Goal: Information Seeking & Learning: Learn about a topic

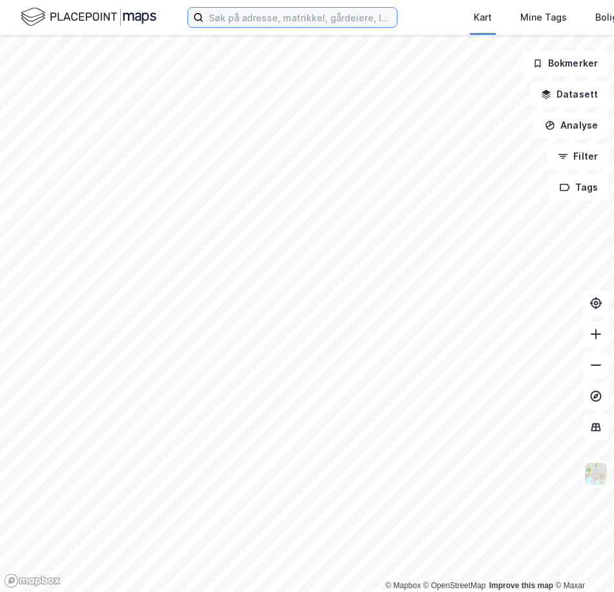
click at [239, 25] on input at bounding box center [300, 17] width 193 height 19
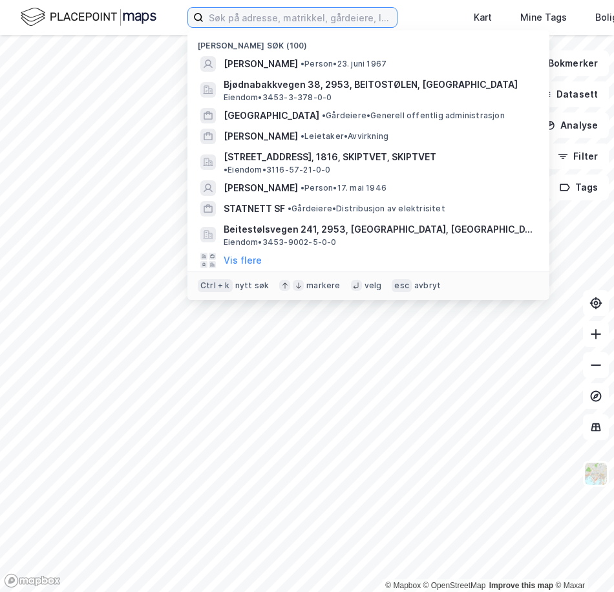
click at [241, 14] on input at bounding box center [300, 17] width 193 height 19
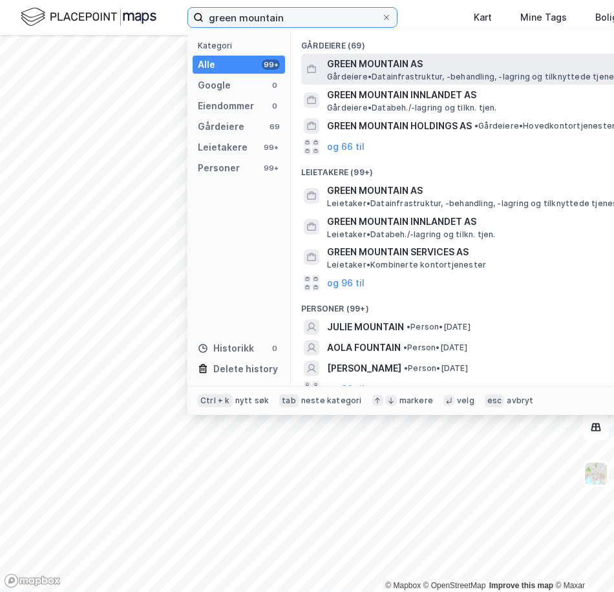
type input "green mountain"
click at [398, 69] on span "GREEN MOUNTAIN AS" at bounding box center [482, 64] width 310 height 16
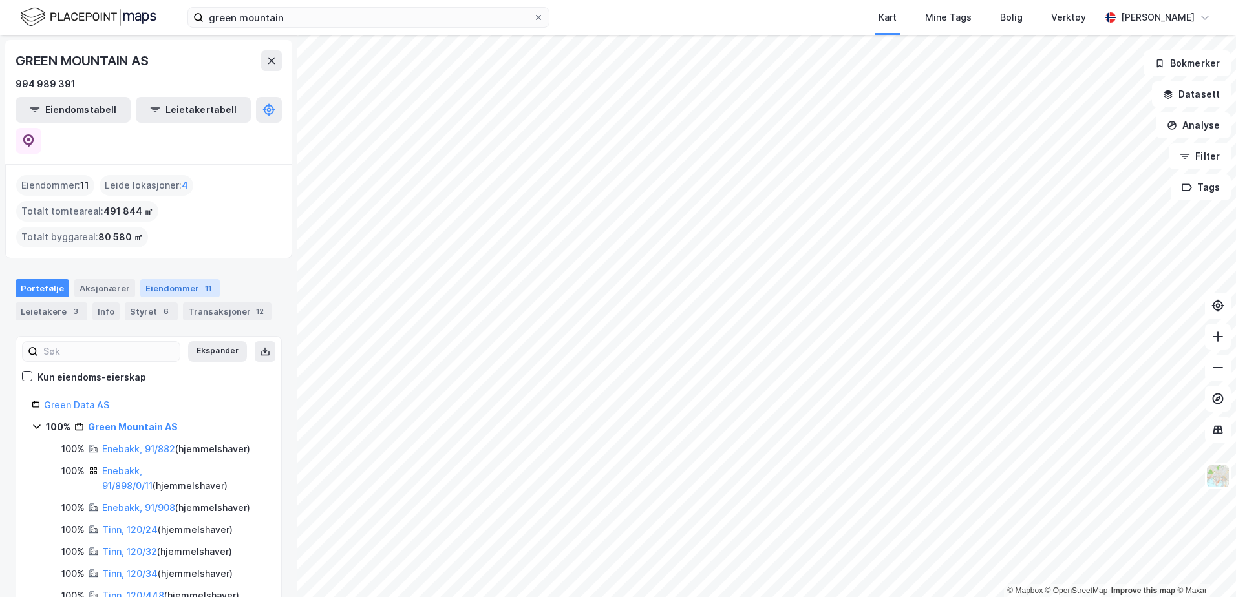
click at [161, 279] on div "Eiendommer 11" at bounding box center [180, 288] width 80 height 18
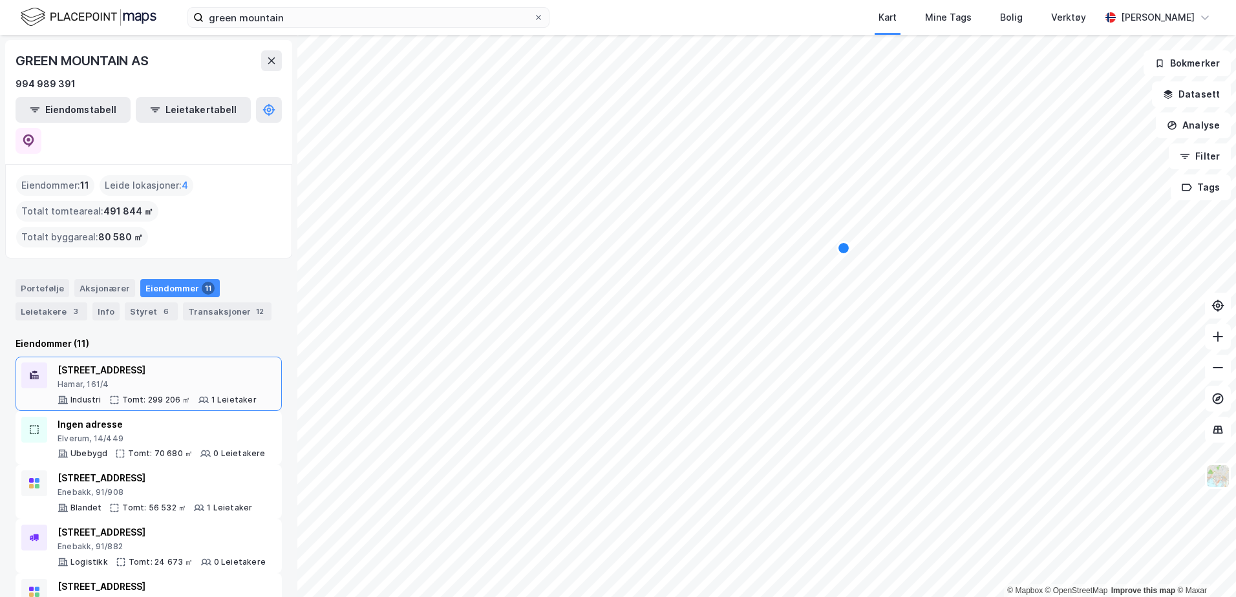
click at [175, 363] on div "[STREET_ADDRESS]" at bounding box center [157, 371] width 199 height 16
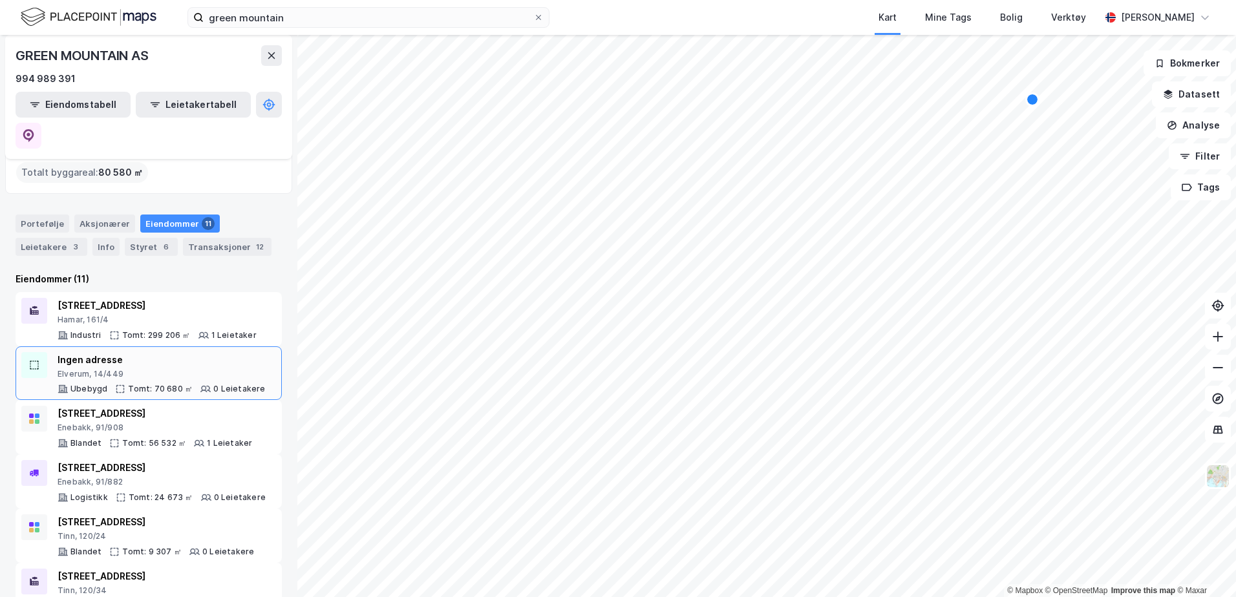
click at [163, 369] on div "Elverum, 14/449" at bounding box center [162, 374] width 208 height 10
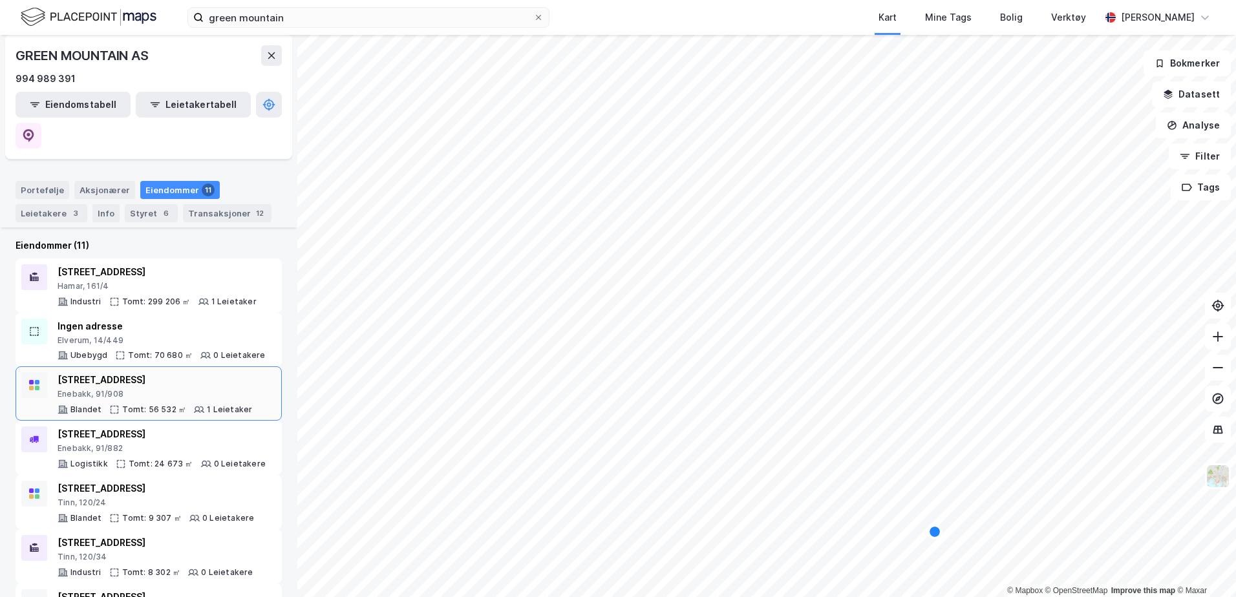
scroll to position [129, 0]
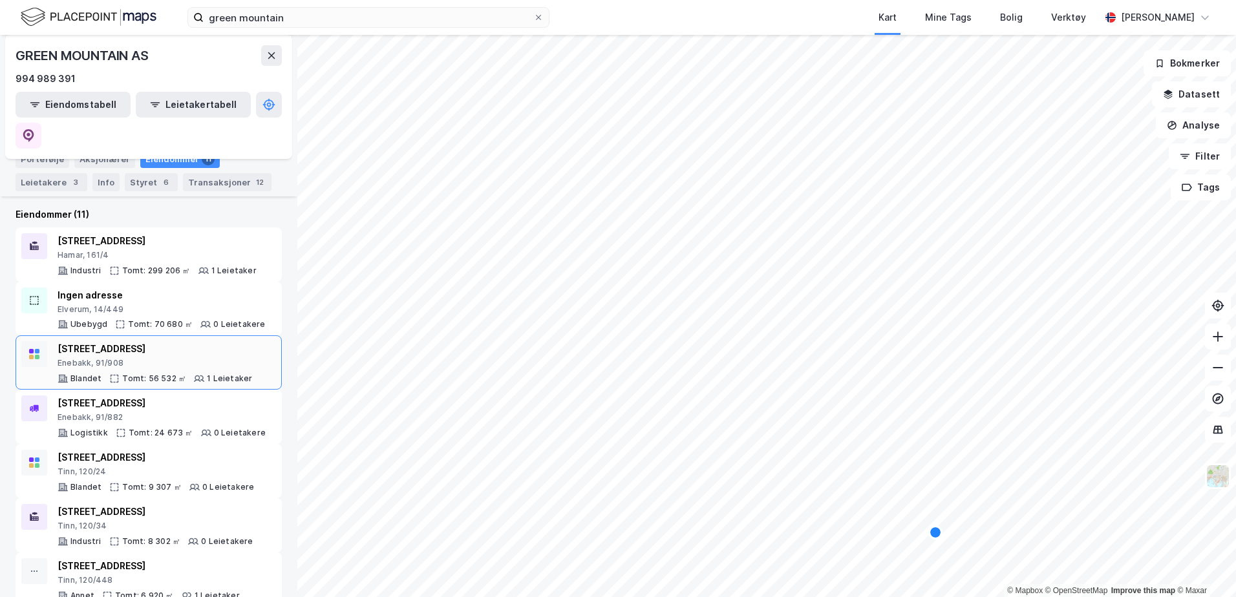
click at [163, 358] on div "Enebakk, 91/908" at bounding box center [155, 363] width 195 height 10
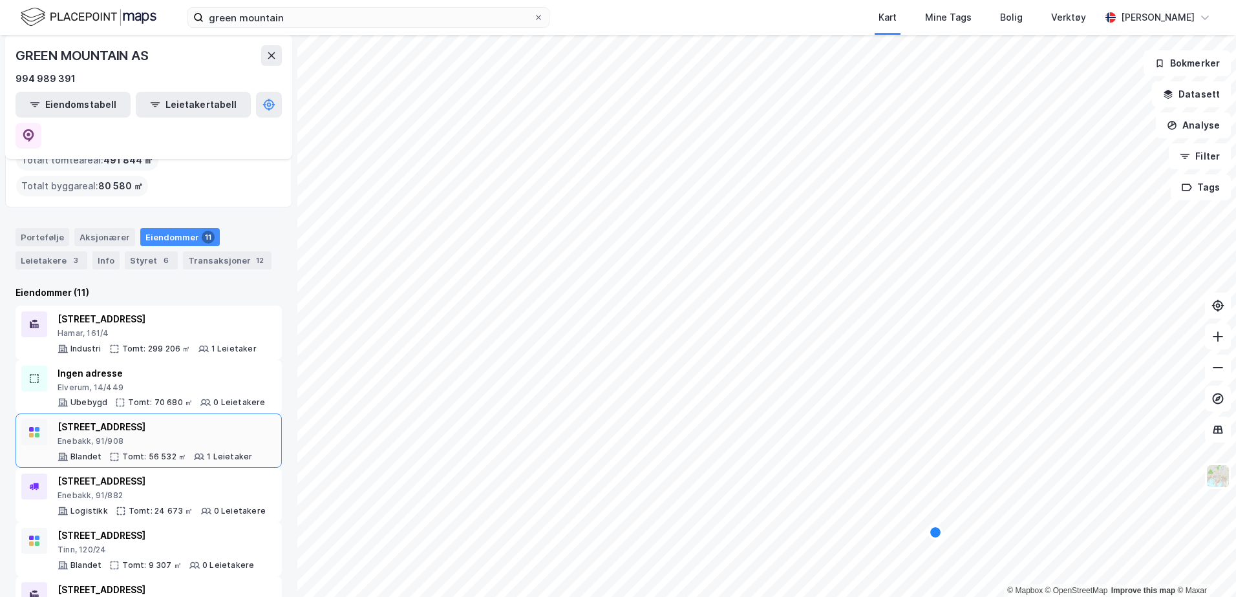
scroll to position [65, 0]
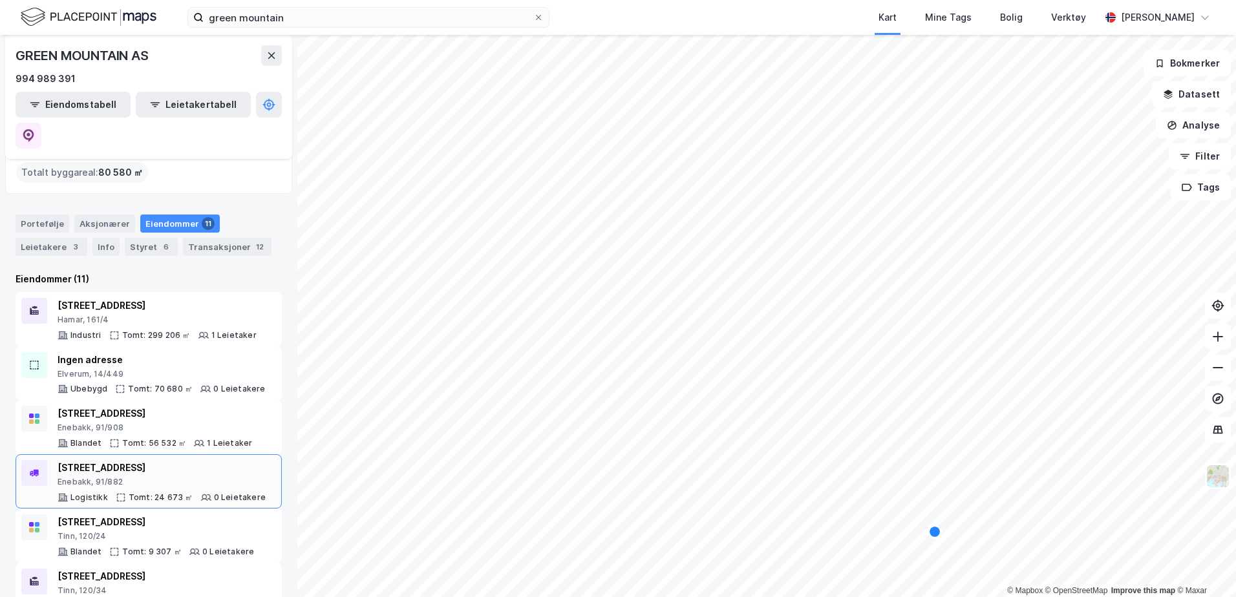
click at [175, 477] on div "Enebakk, 91/882" at bounding box center [162, 482] width 208 height 10
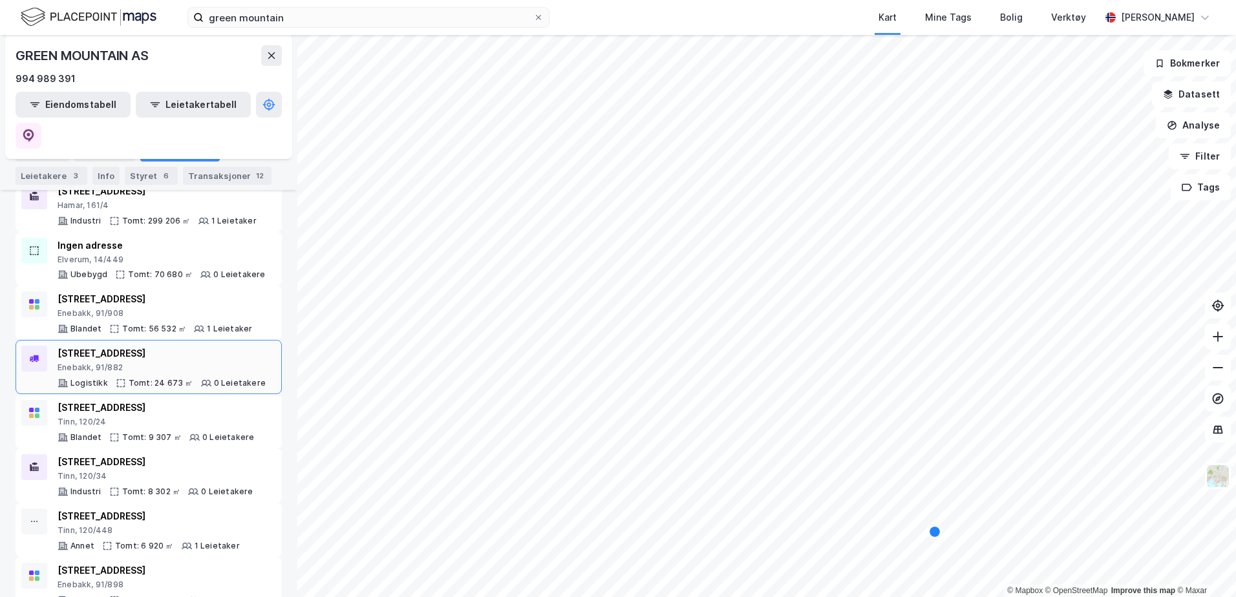
scroll to position [194, 0]
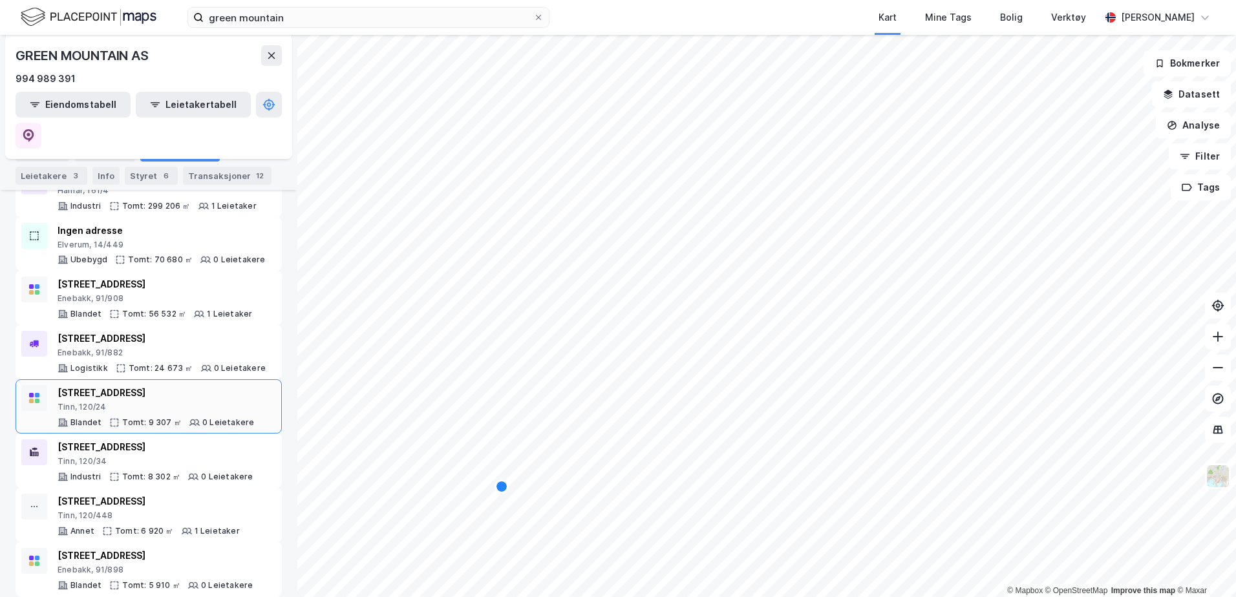
click at [189, 385] on div "[STREET_ADDRESS] Tomt: 9 307 ㎡ 0 Leietakere" at bounding box center [156, 406] width 197 height 43
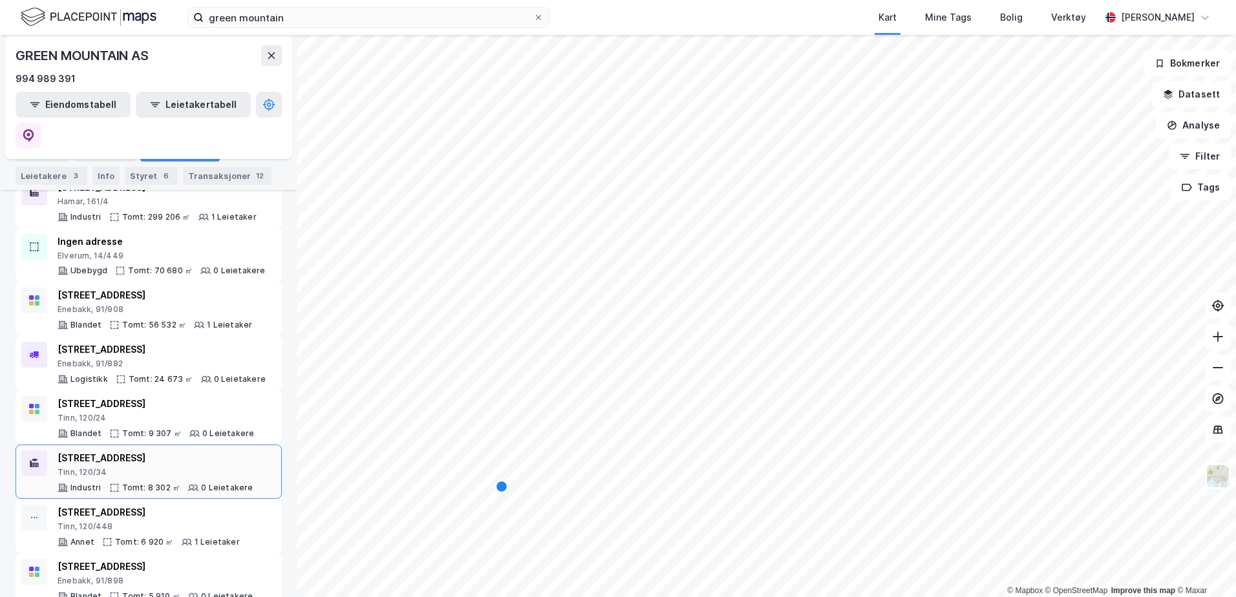
scroll to position [194, 0]
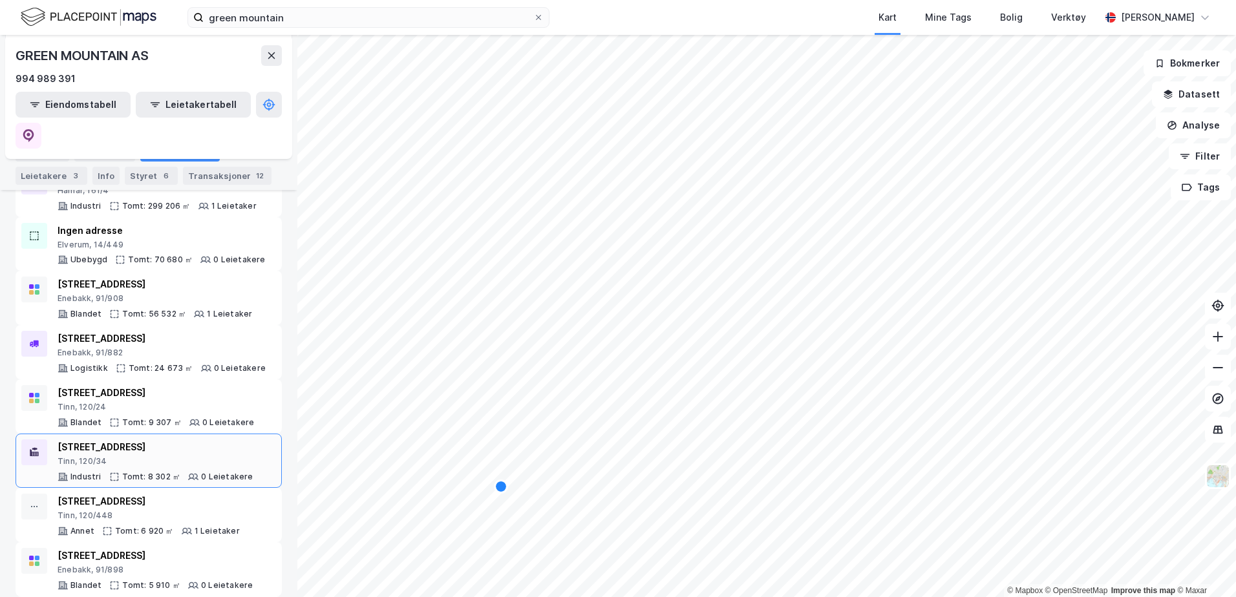
click at [175, 440] on div "[STREET_ADDRESS] Tomt: 8 302 ㎡ 0 Leietakere" at bounding box center [156, 461] width 196 height 43
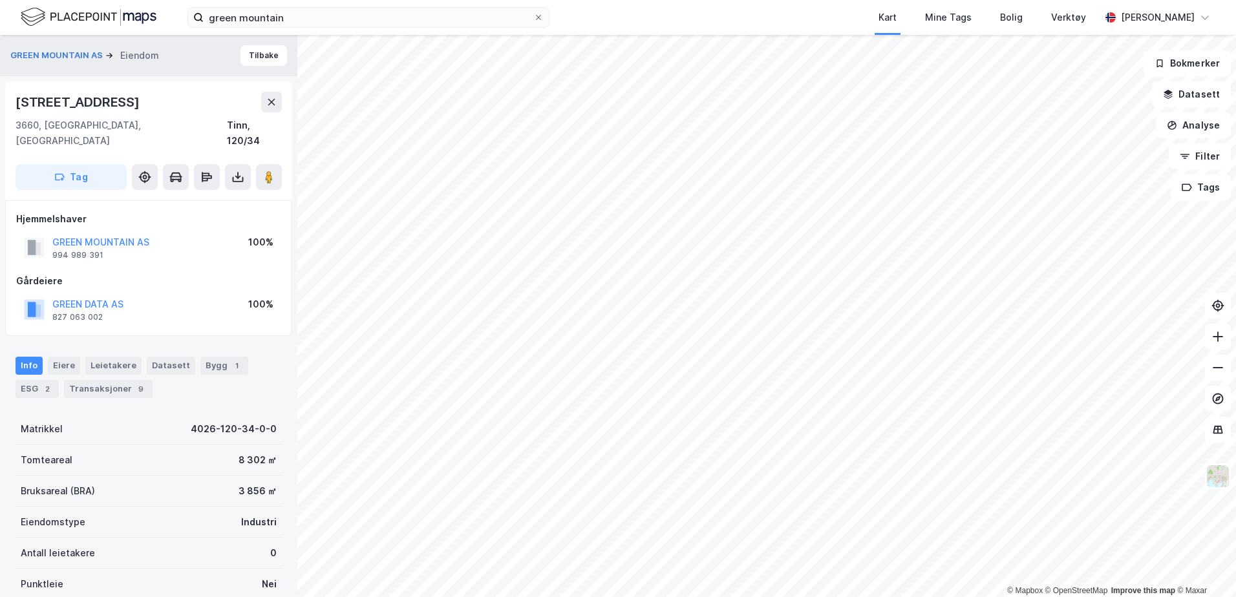
drag, startPoint x: 171, startPoint y: 431, endPoint x: 182, endPoint y: 420, distance: 15.6
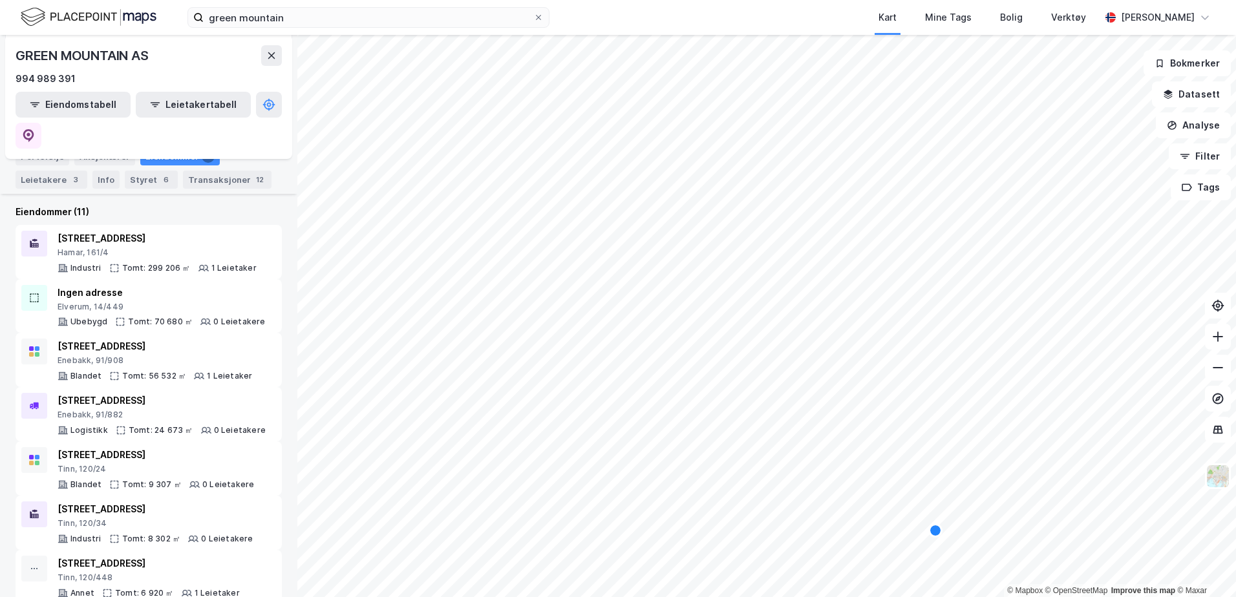
scroll to position [129, 0]
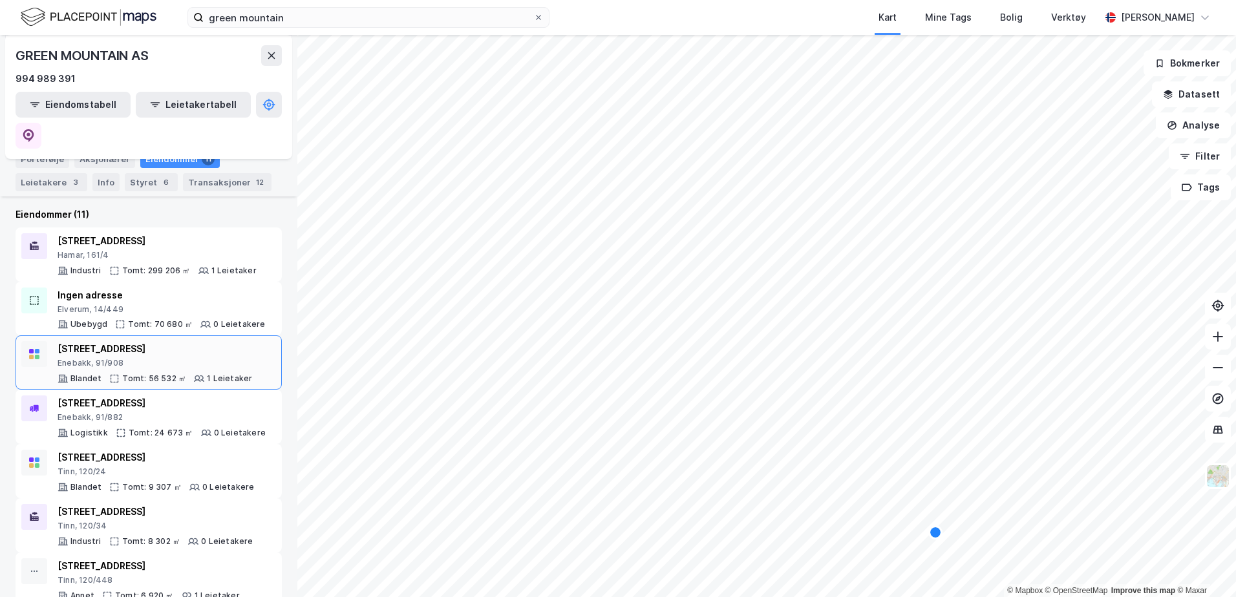
click at [116, 341] on div "[STREET_ADDRESS]" at bounding box center [155, 349] width 195 height 16
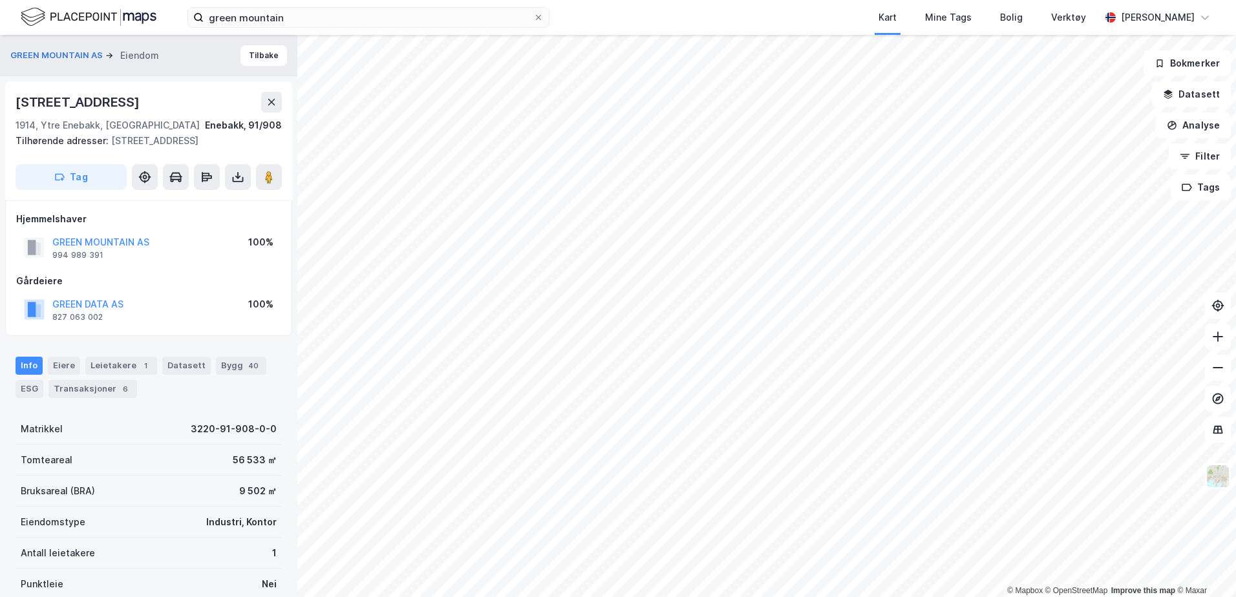
drag, startPoint x: 123, startPoint y: 230, endPoint x: 129, endPoint y: 220, distance: 12.2
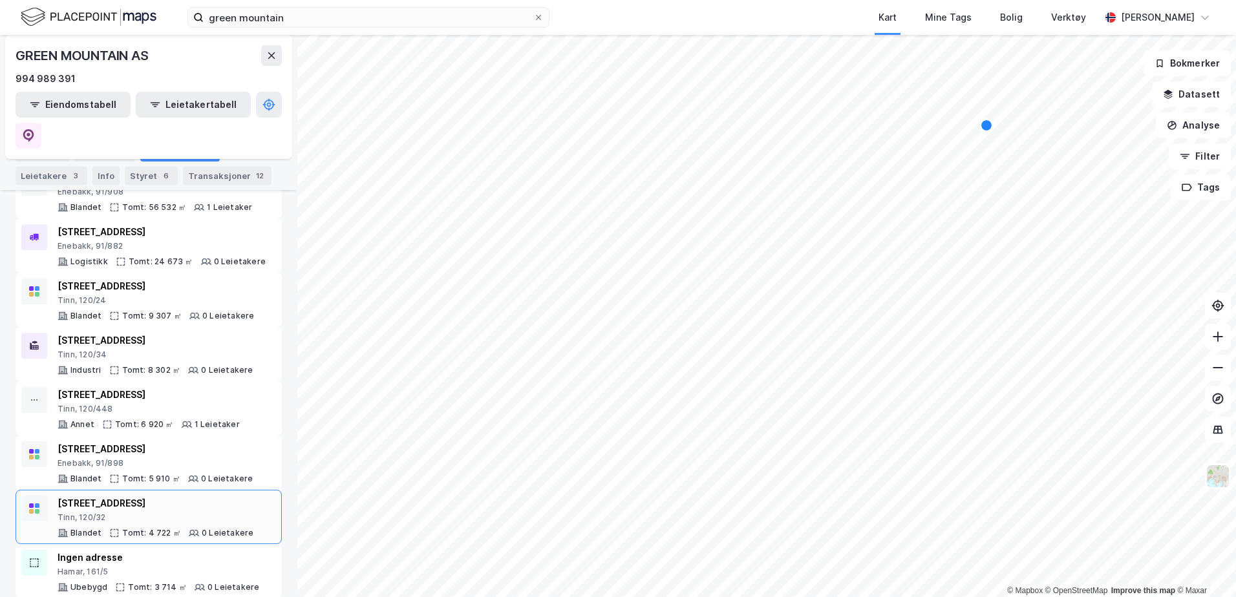
scroll to position [341, 0]
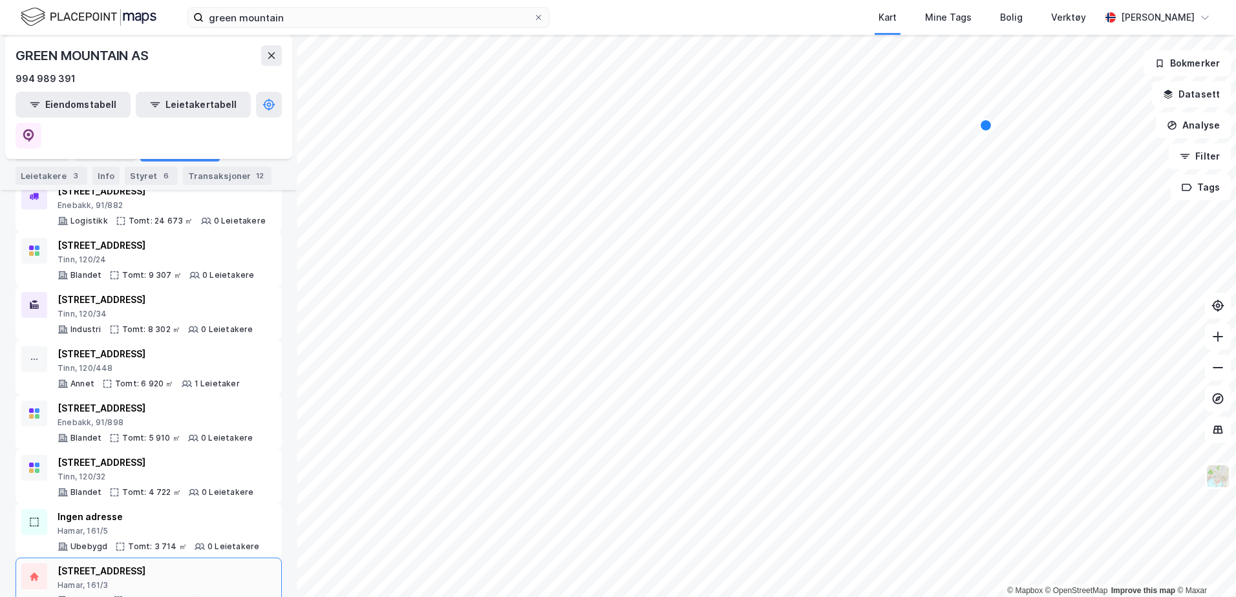
click at [91, 581] on div "Hamar, 161/3" at bounding box center [157, 586] width 199 height 10
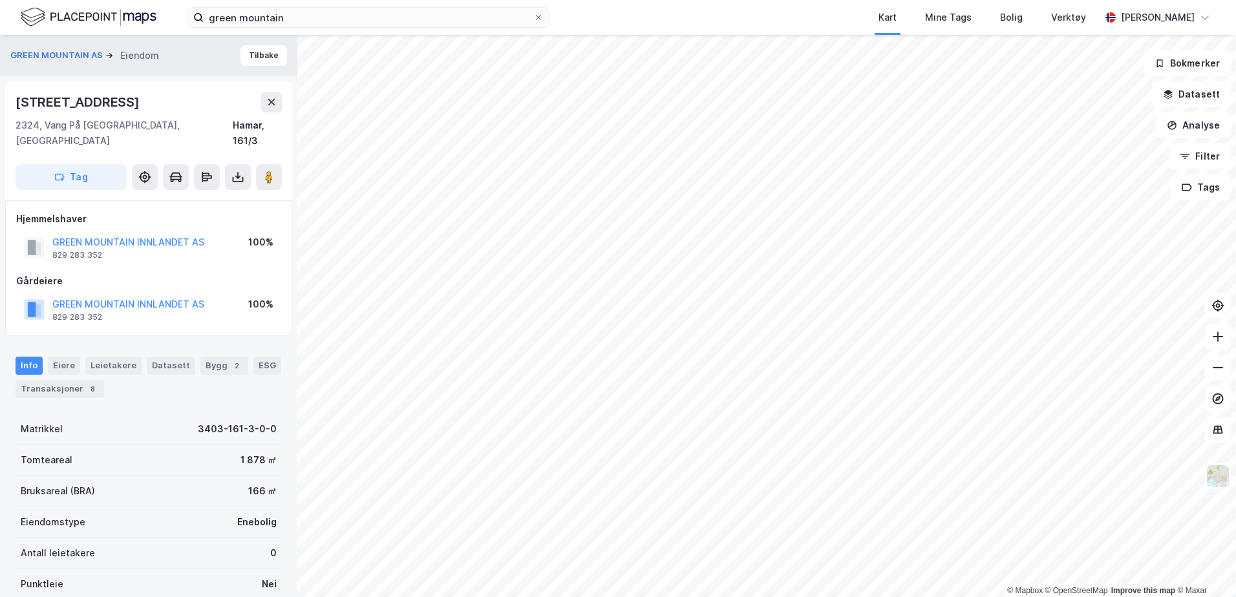
drag, startPoint x: 209, startPoint y: 328, endPoint x: 220, endPoint y: 320, distance: 13.3
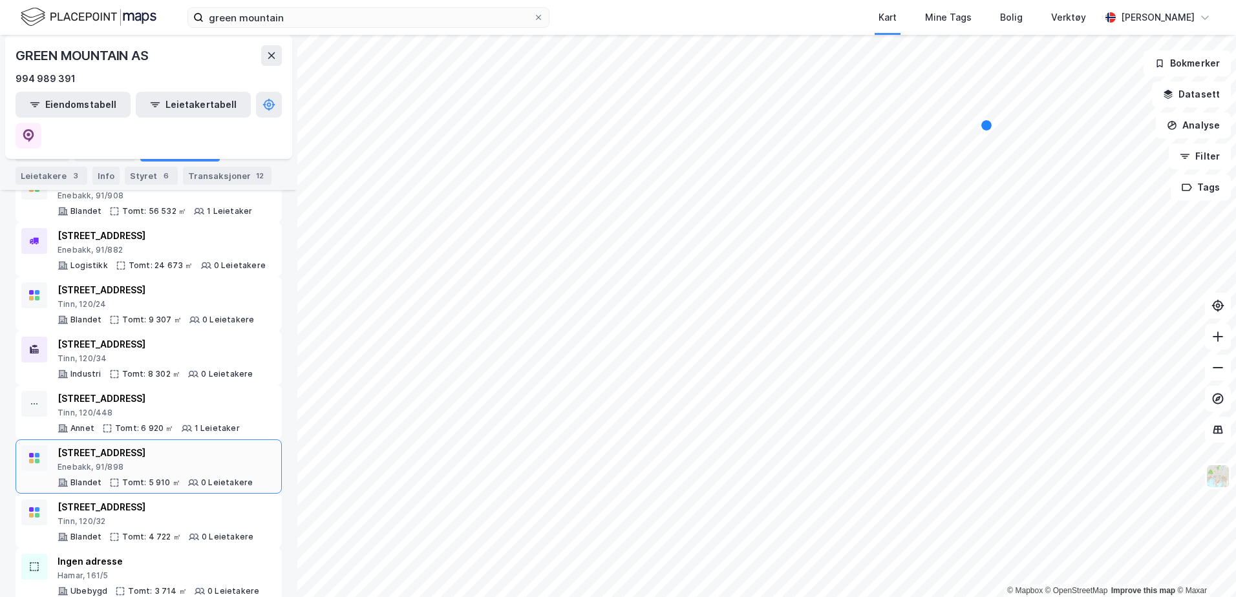
scroll to position [341, 0]
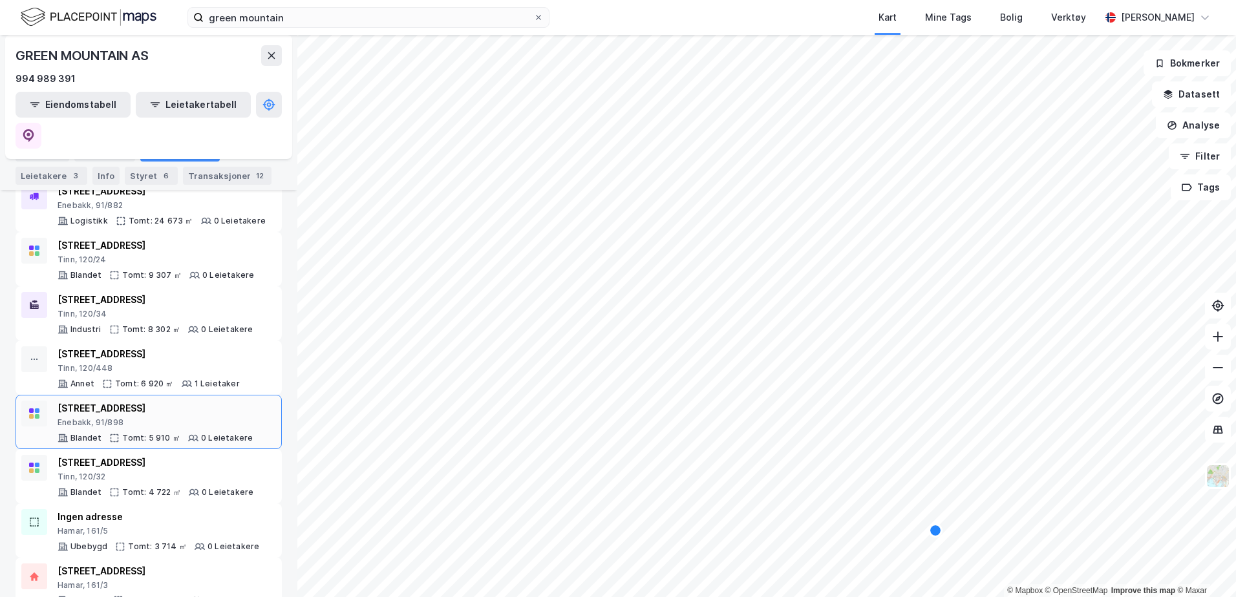
click at [153, 418] on div "Enebakk, 91/898" at bounding box center [155, 423] width 195 height 10
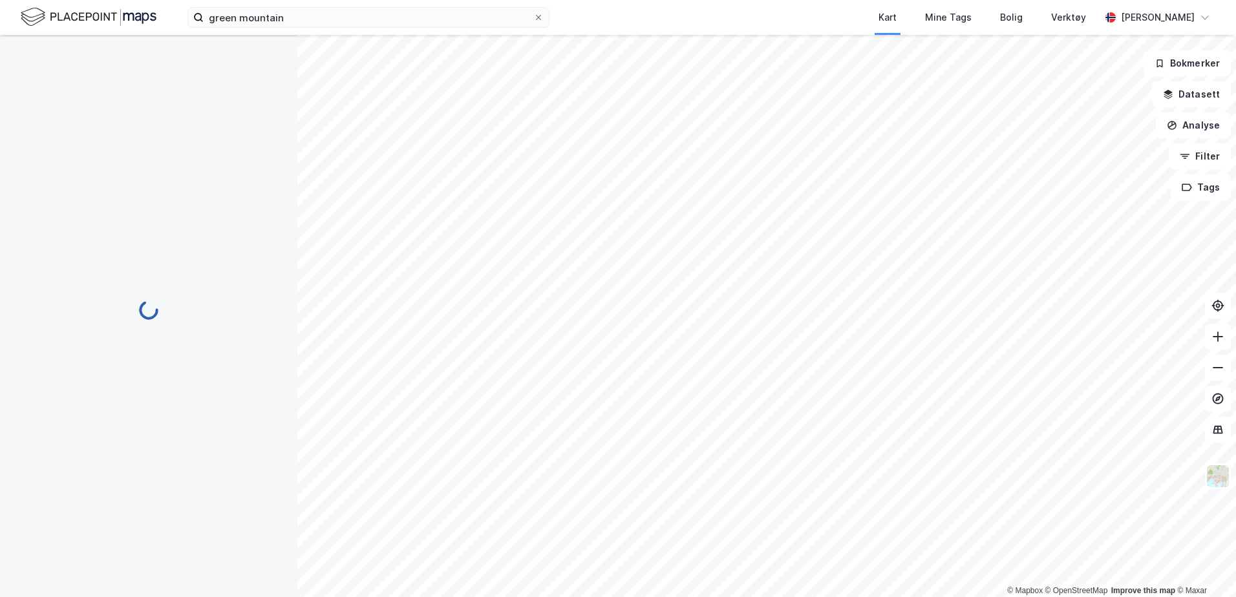
scroll to position [41, 0]
